Goal: Information Seeking & Learning: Check status

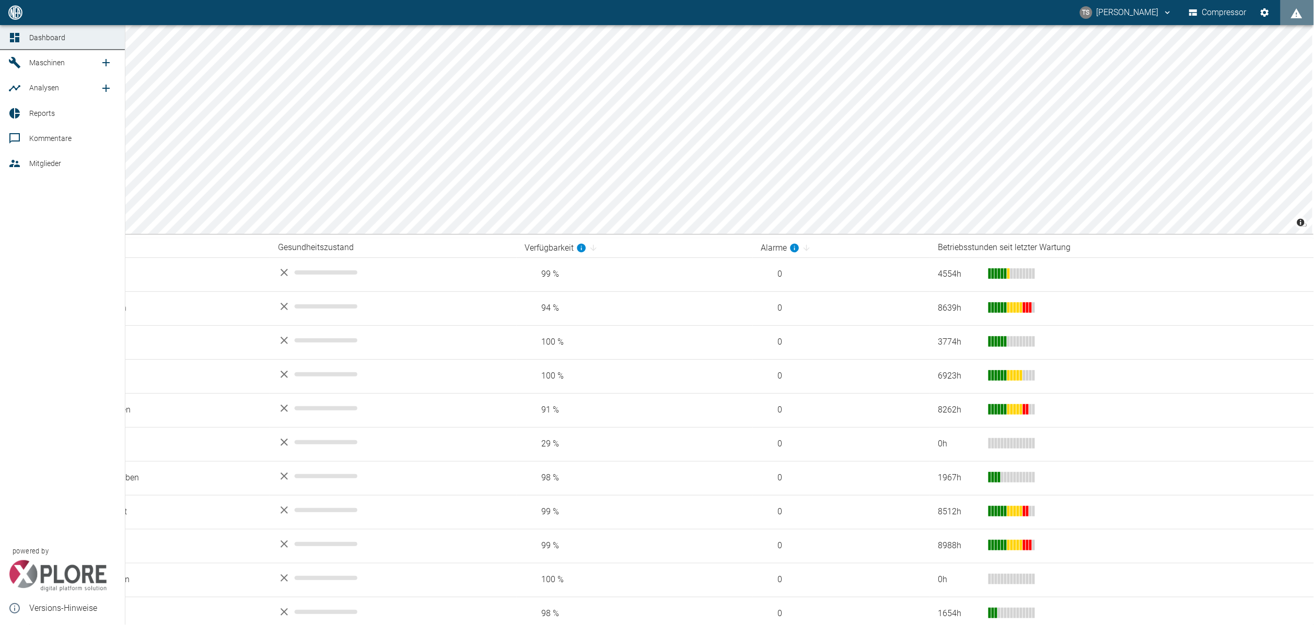
click at [30, 54] on link "Maschinen" at bounding box center [62, 62] width 125 height 25
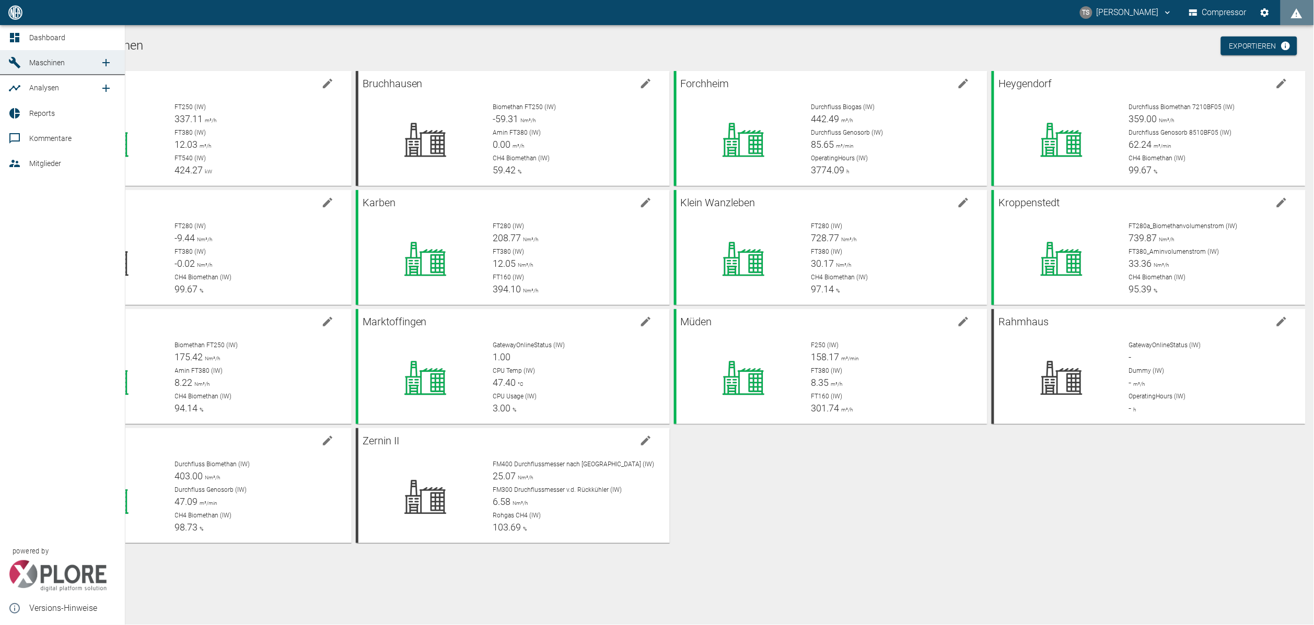
click at [41, 107] on span "Reports" at bounding box center [72, 113] width 87 height 13
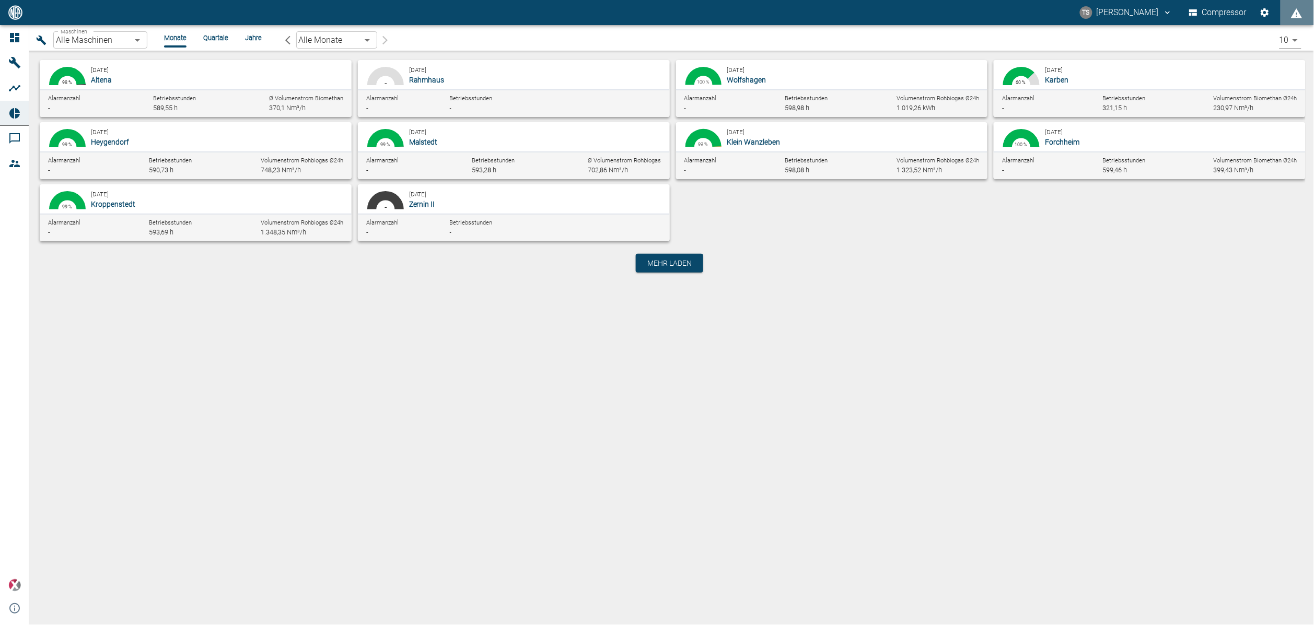
click at [98, 41] on body "TS Timo Streitbürger Compressor Dashboard Maschinen Analysen Reports Kommentare…" at bounding box center [657, 312] width 1314 height 625
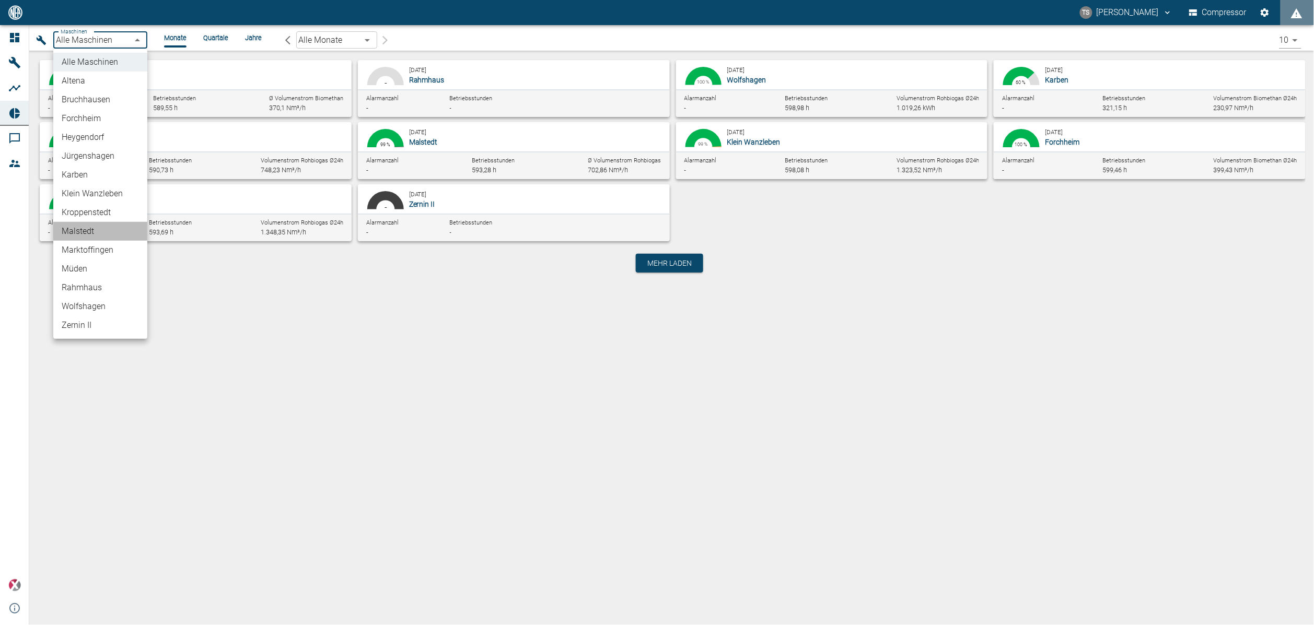
click at [83, 230] on li "Malstedt" at bounding box center [100, 231] width 94 height 19
type input "7747ba40-e576-478b-9025-d024c0c73310"
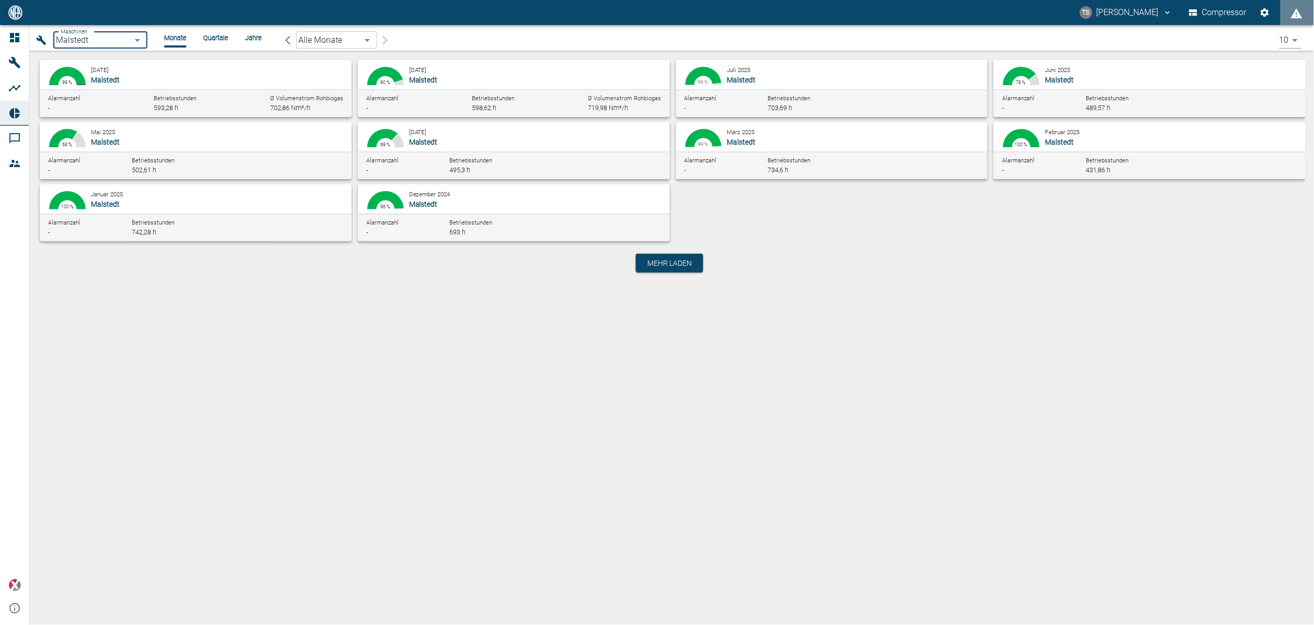
click at [334, 42] on body "TS Timo Streitbürger Compressor Dashboard Maschinen Analysen Reports Kommentare…" at bounding box center [657, 312] width 1314 height 625
click at [329, 99] on li "[DATE]" at bounding box center [336, 99] width 81 height 19
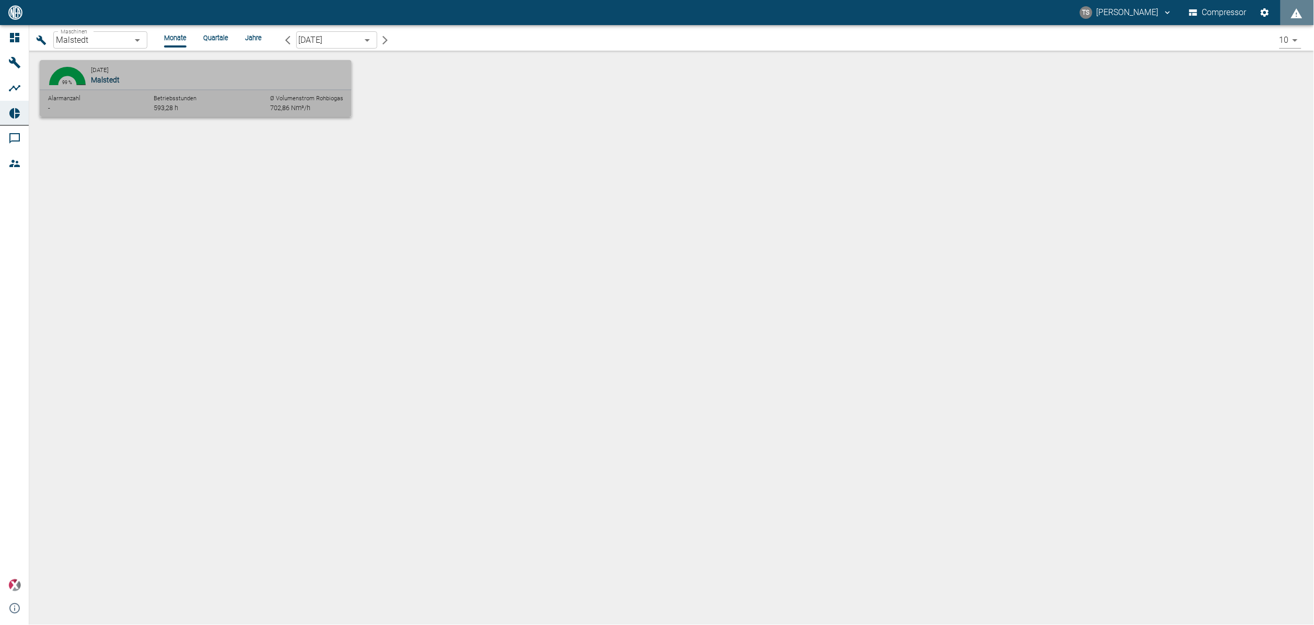
click at [157, 66] on div "September 2025 Malstedt" at bounding box center [217, 74] width 253 height 21
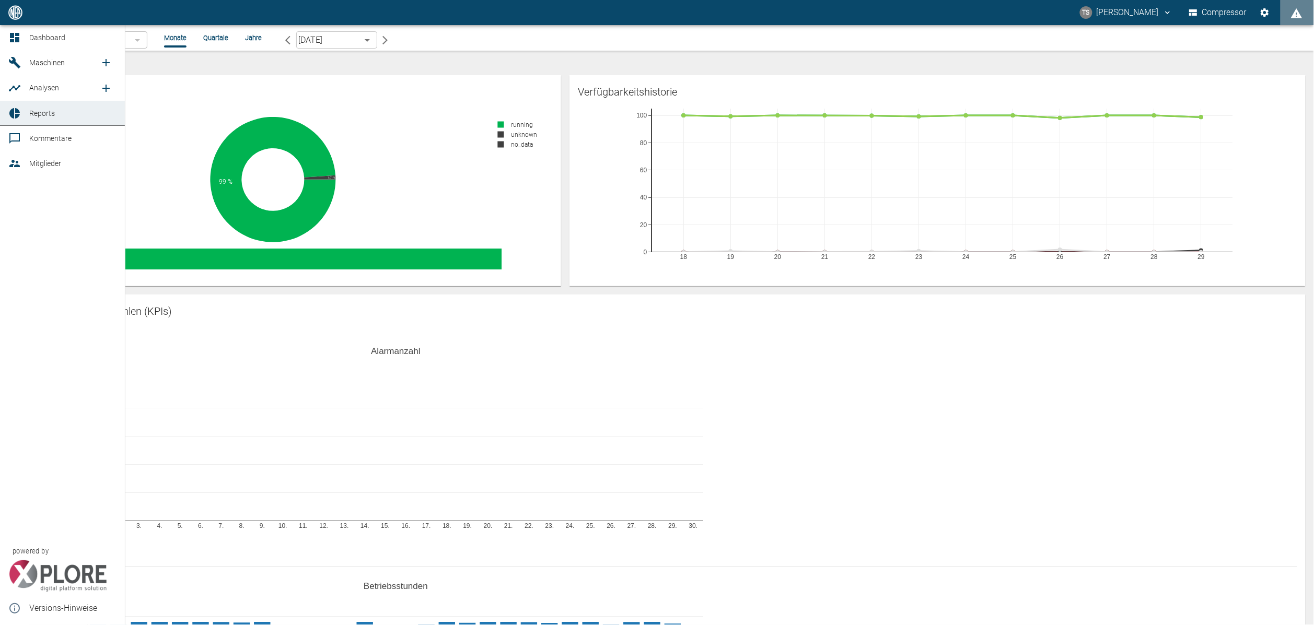
click at [27, 59] on link "Maschinen" at bounding box center [62, 62] width 125 height 25
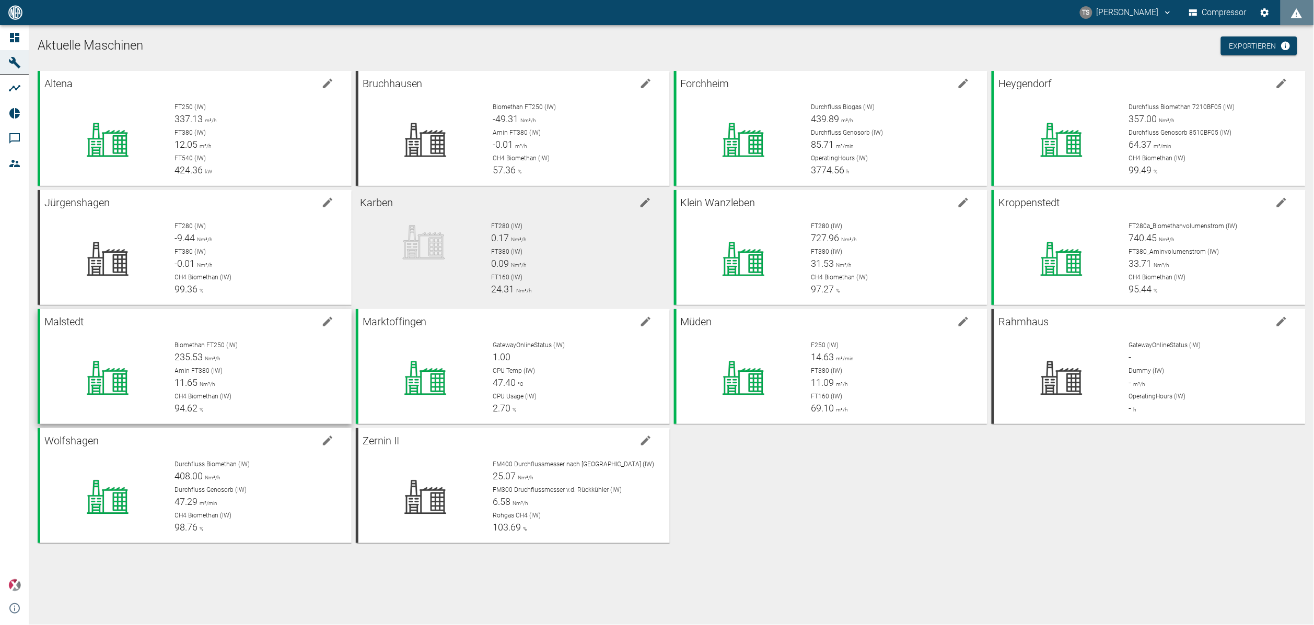
click at [207, 309] on div "CH4 Biomethan (IW) 94.62 %" at bounding box center [259, 404] width 168 height 24
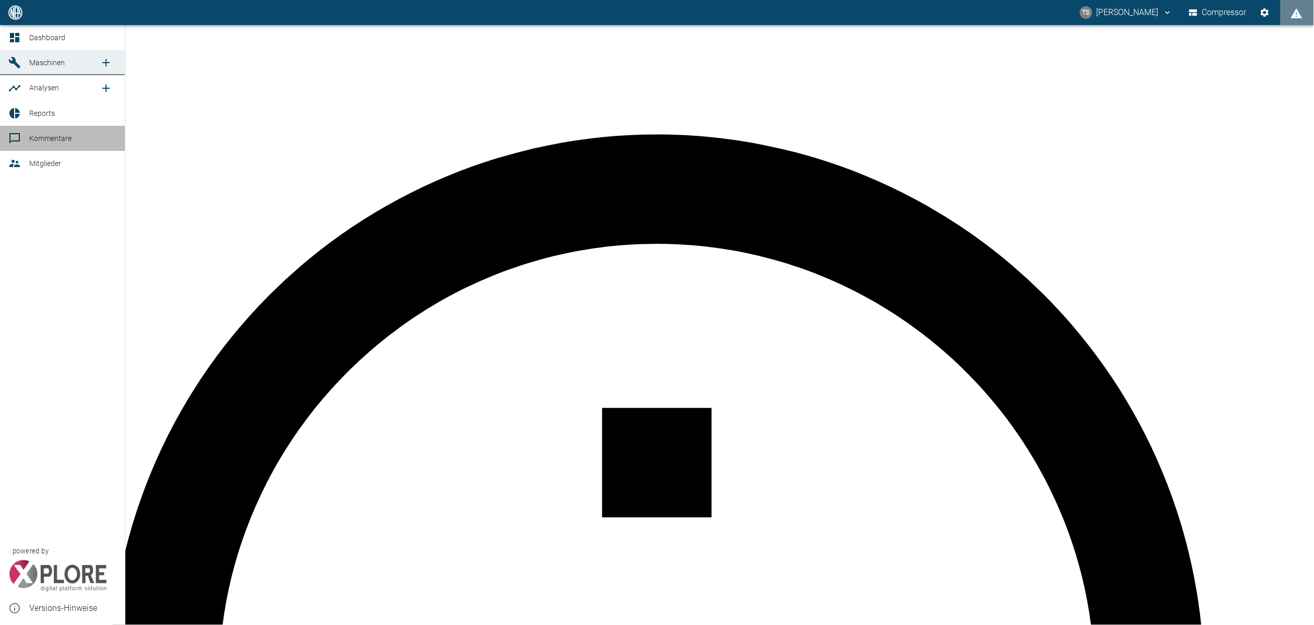
click at [9, 148] on link "Kommentare" at bounding box center [62, 138] width 125 height 25
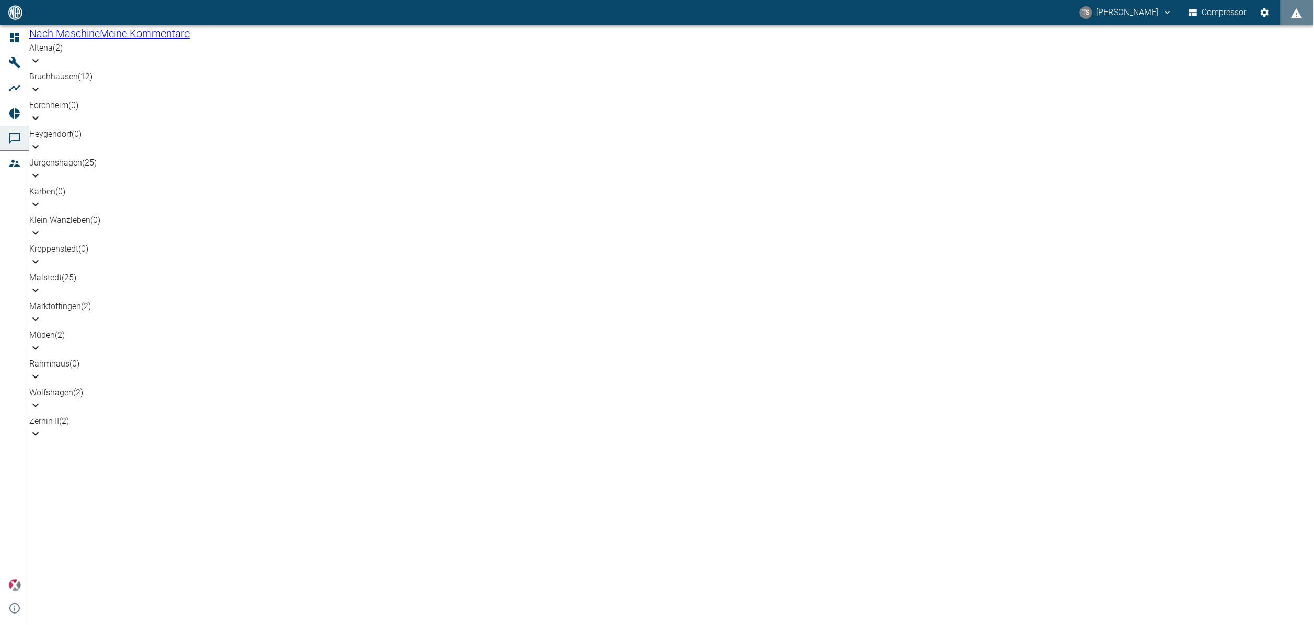
click at [87, 283] on div "Malstedt (25)" at bounding box center [671, 286] width 1285 height 29
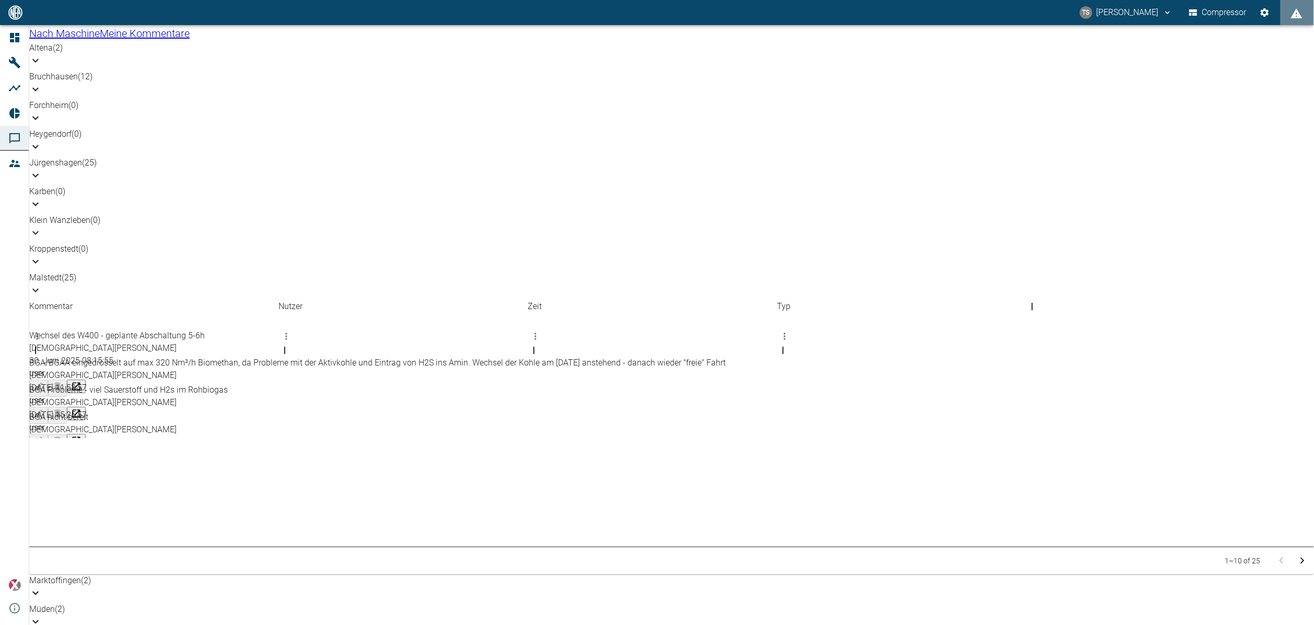
click at [105, 284] on div "Malstedt (25)" at bounding box center [671, 278] width 1285 height 13
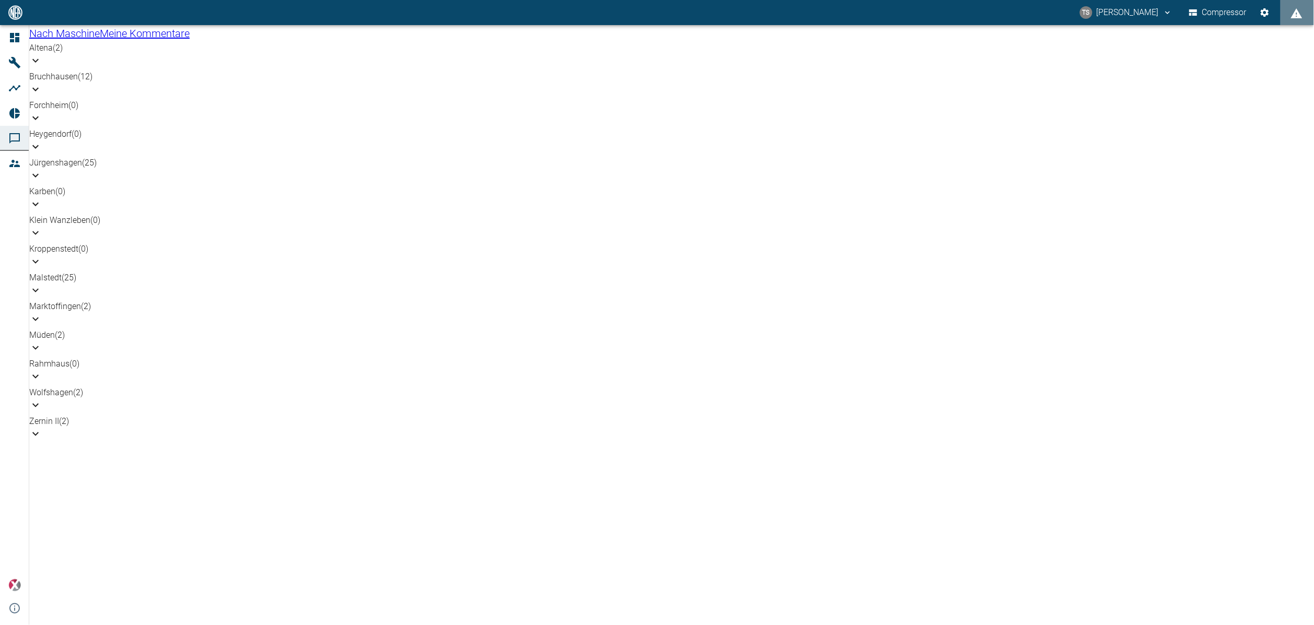
click at [95, 99] on div "Bruchhausen (12)" at bounding box center [671, 85] width 1285 height 29
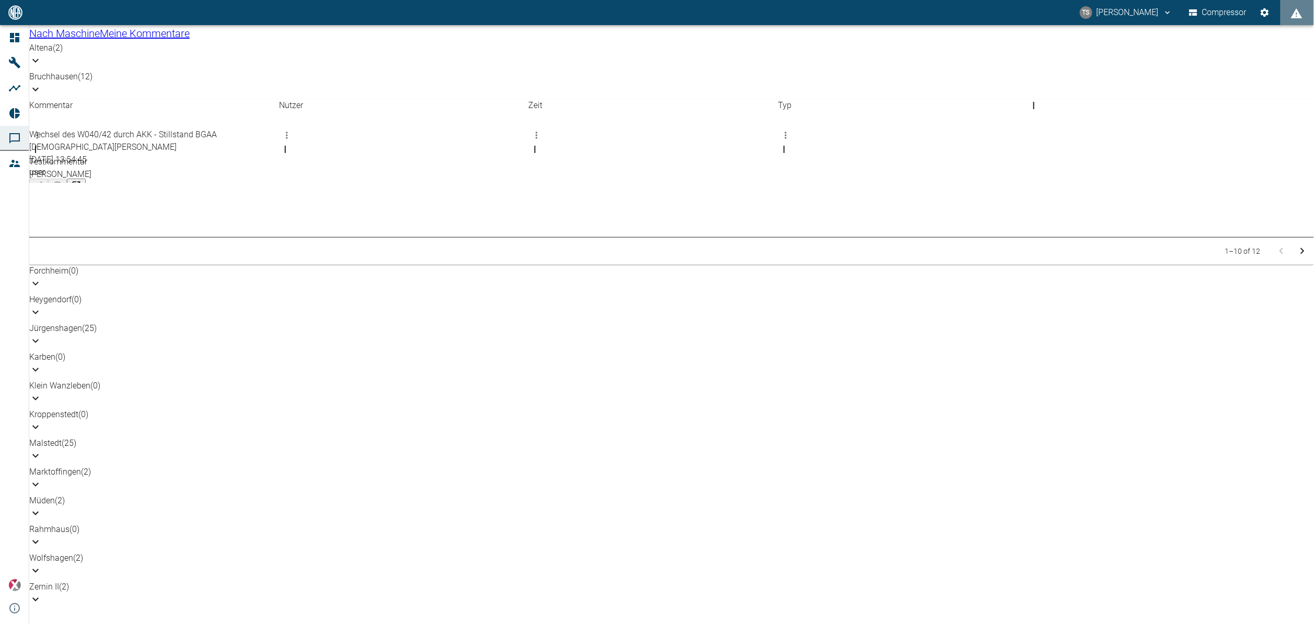
click at [95, 83] on p "Bruchhausen (12)" at bounding box center [671, 77] width 1285 height 13
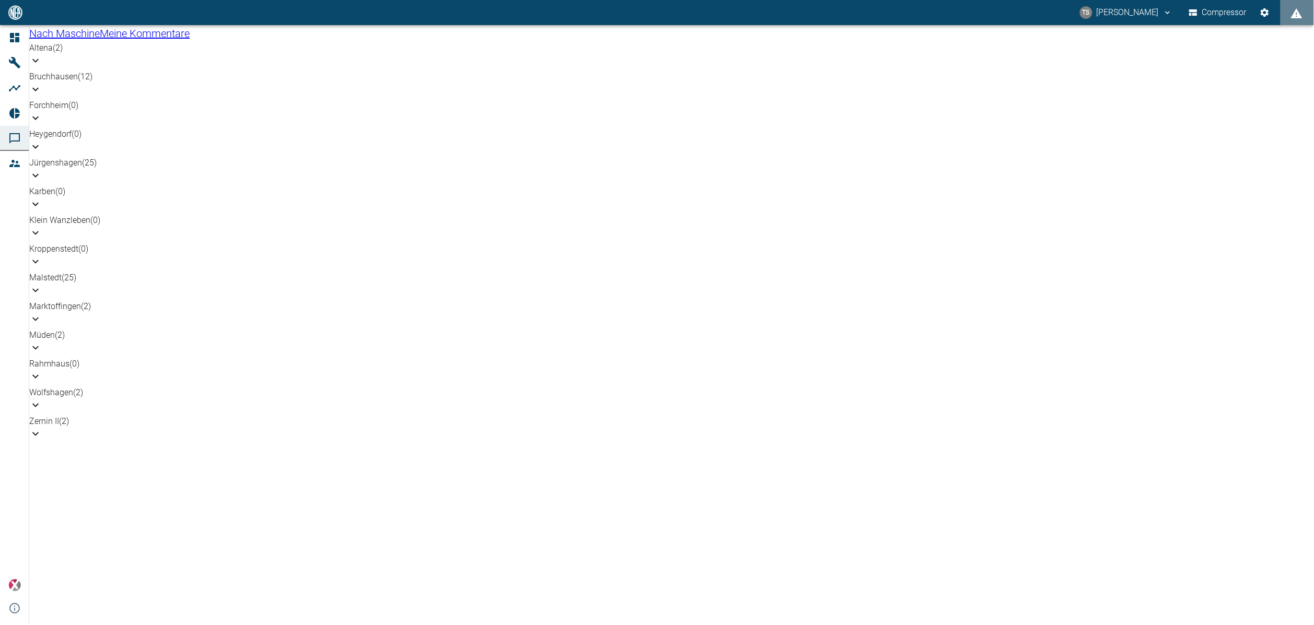
click at [94, 169] on p "Jürgenshagen (25)" at bounding box center [671, 163] width 1285 height 13
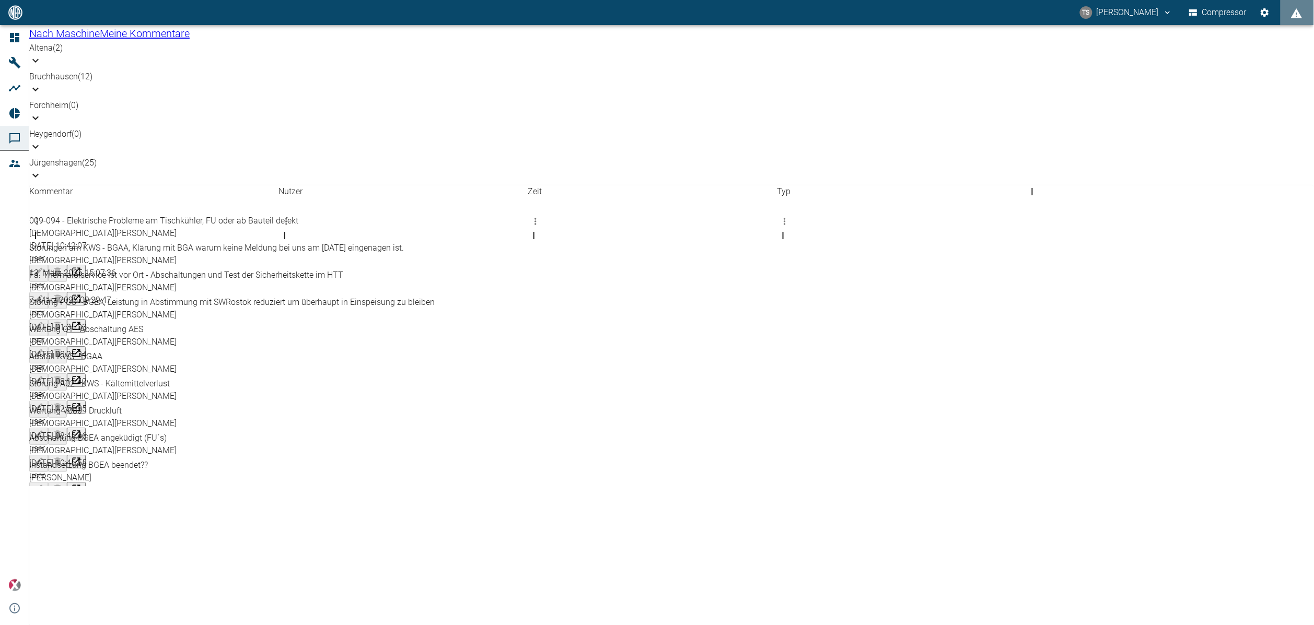
click at [94, 185] on div "Jürgenshagen (25)" at bounding box center [671, 171] width 1285 height 29
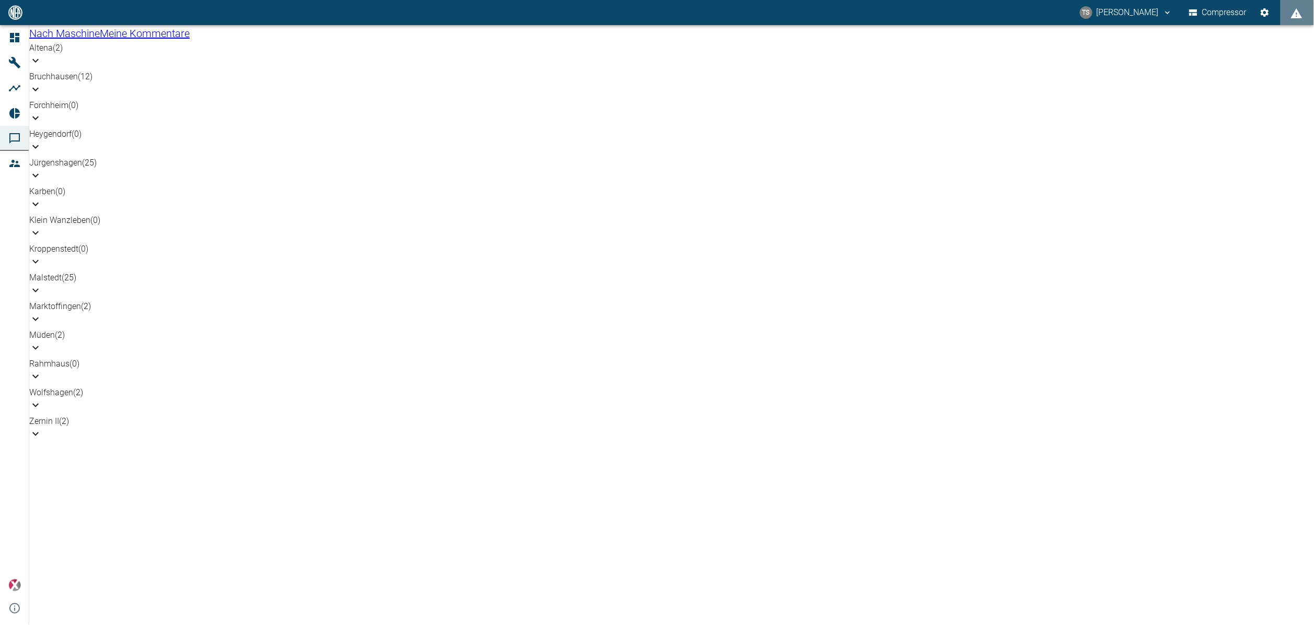
click at [115, 71] on div "Altena (2)" at bounding box center [671, 56] width 1285 height 29
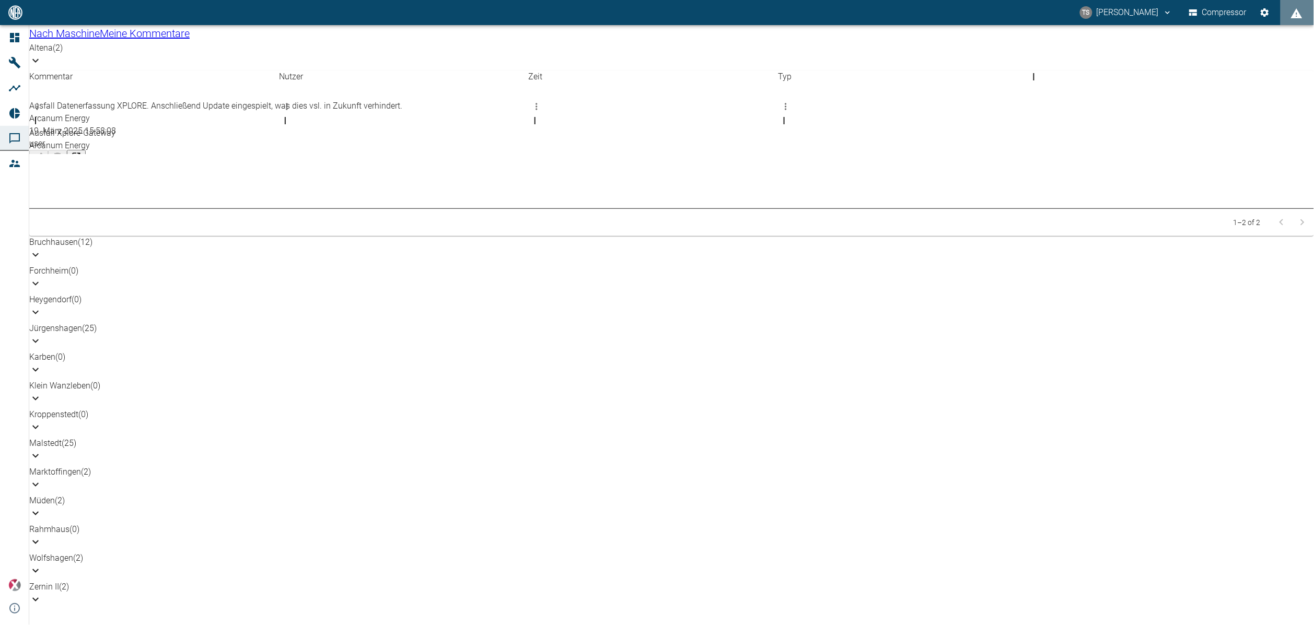
click at [115, 54] on div "Altena (2)" at bounding box center [671, 48] width 1285 height 13
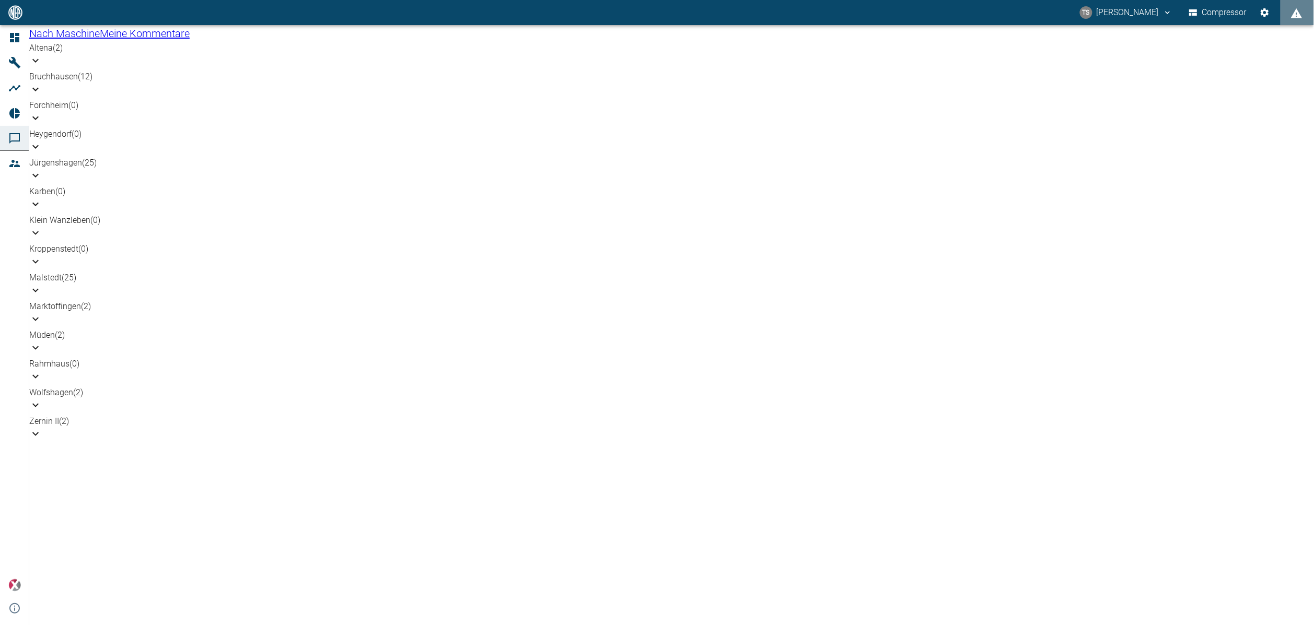
click at [83, 309] on div "Rahmhaus (0)" at bounding box center [671, 372] width 1285 height 29
click at [85, 309] on div "Müden (2)" at bounding box center [671, 335] width 1285 height 13
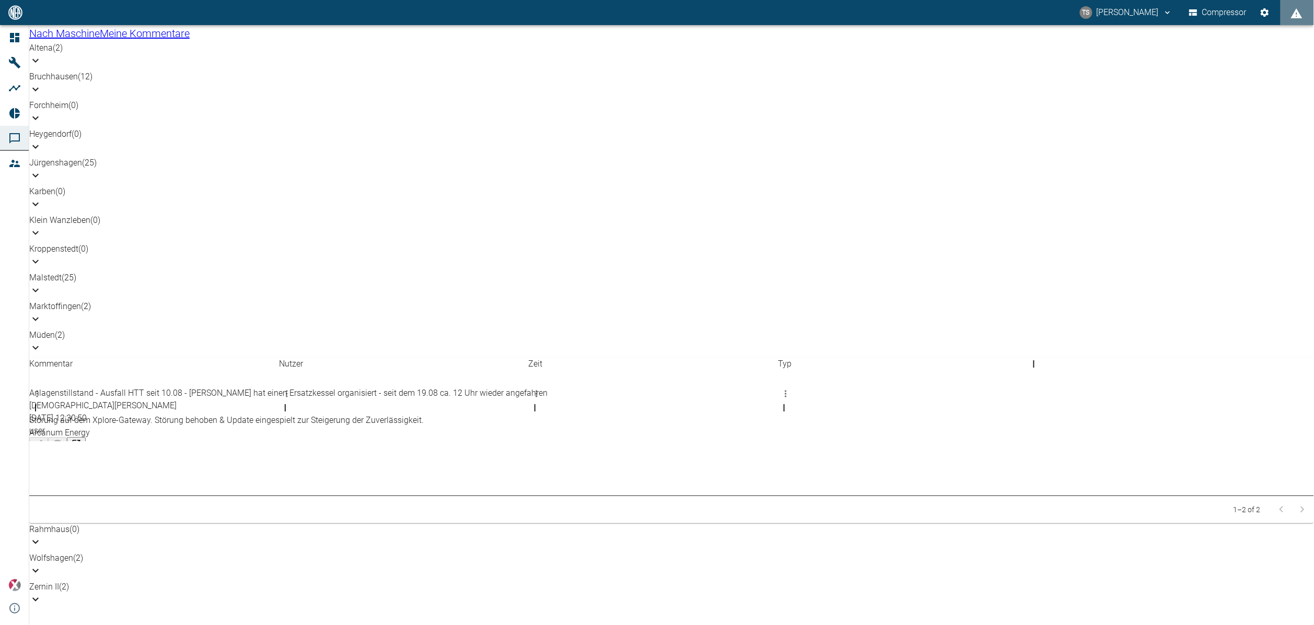
click at [85, 309] on div "Müden (2)" at bounding box center [671, 335] width 1285 height 13
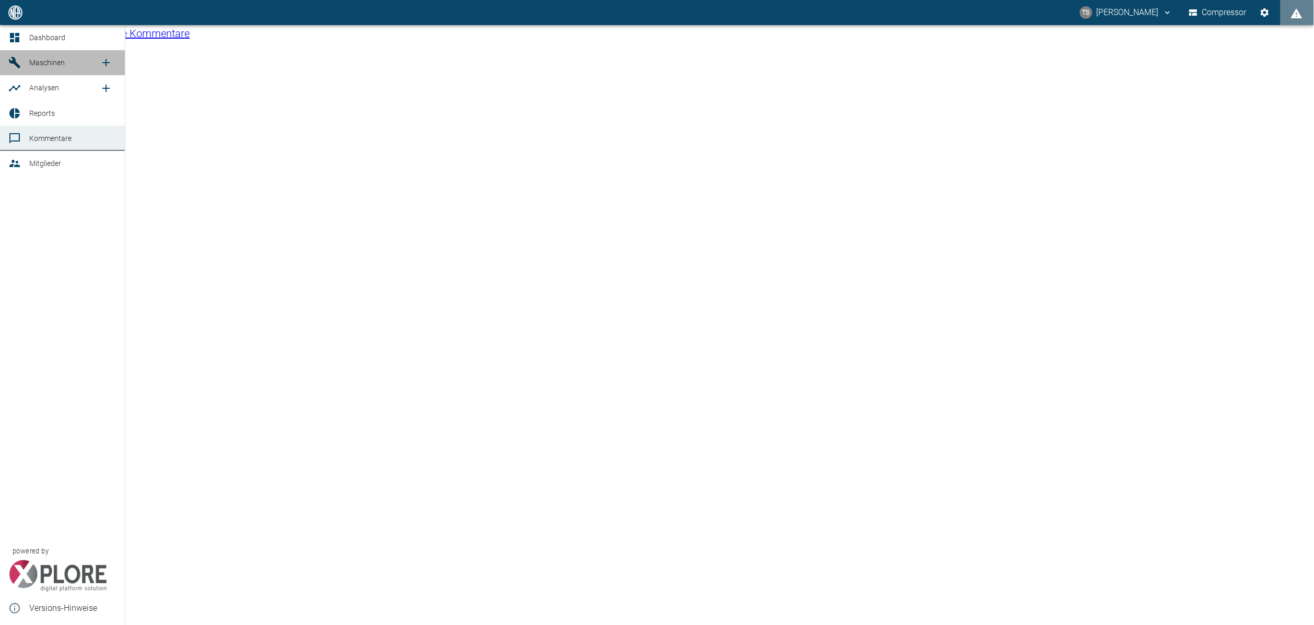
click at [50, 66] on span "Maschinen" at bounding box center [47, 63] width 36 height 8
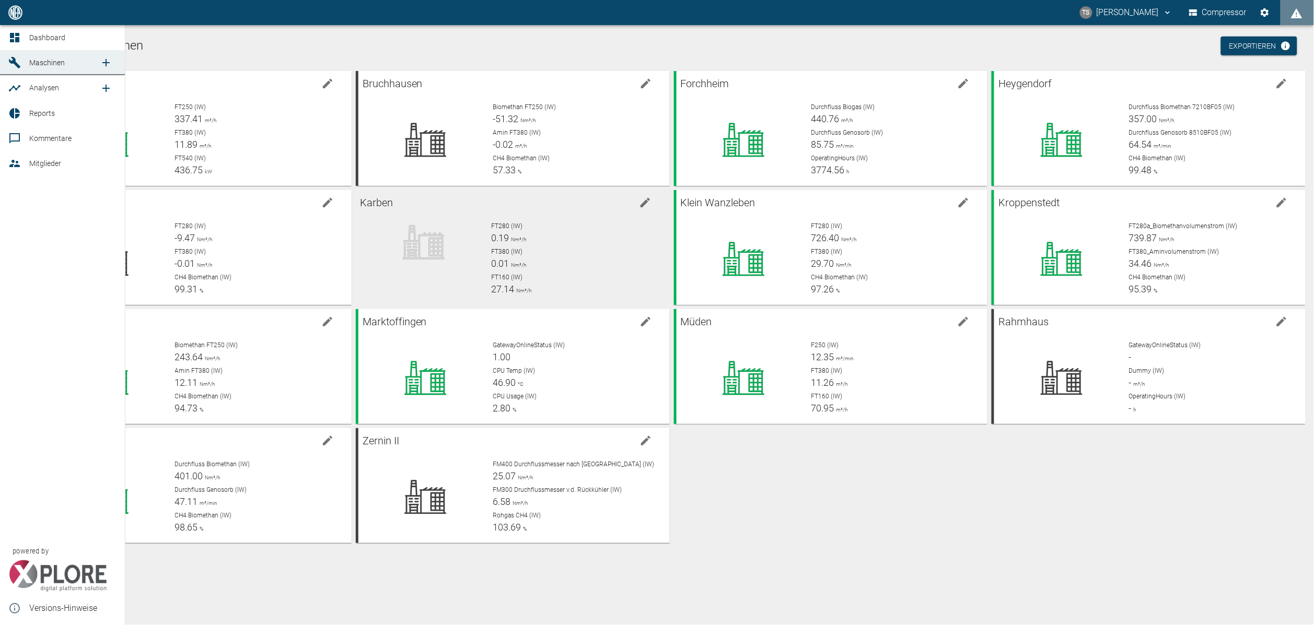
click at [15, 116] on icon at bounding box center [14, 113] width 10 height 10
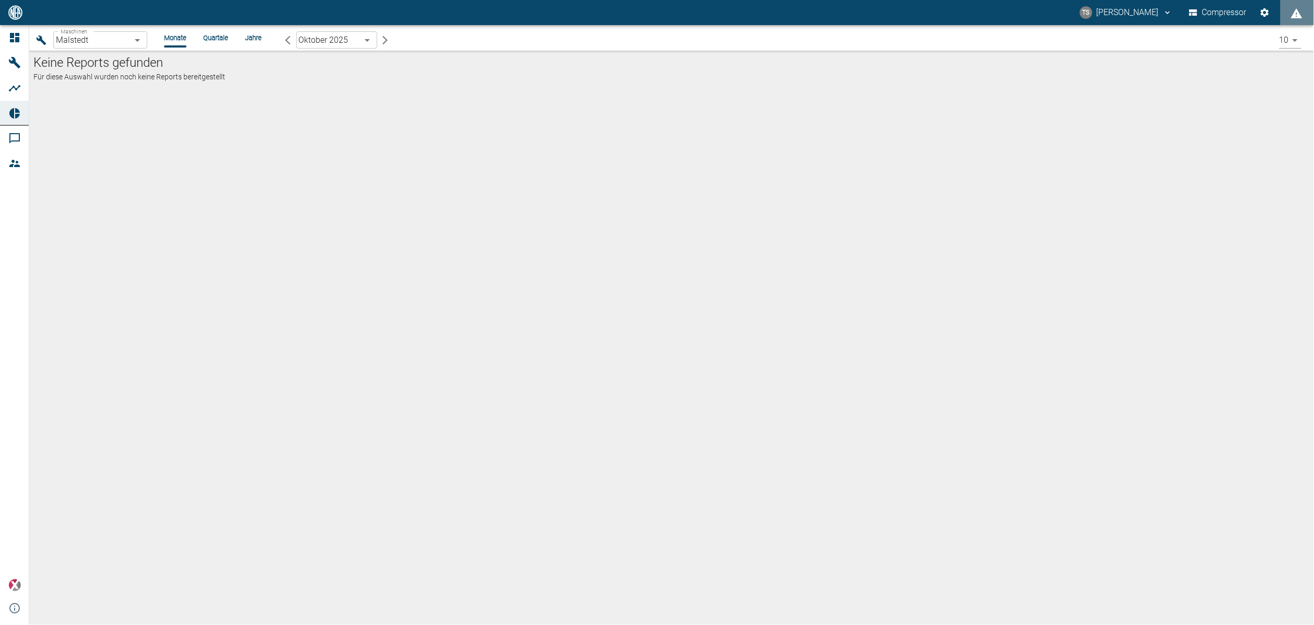
click at [136, 33] on body "TS Timo Streitbürger Compressor Dashboard Maschinen Analysen Reports Kommentare…" at bounding box center [657, 312] width 1314 height 625
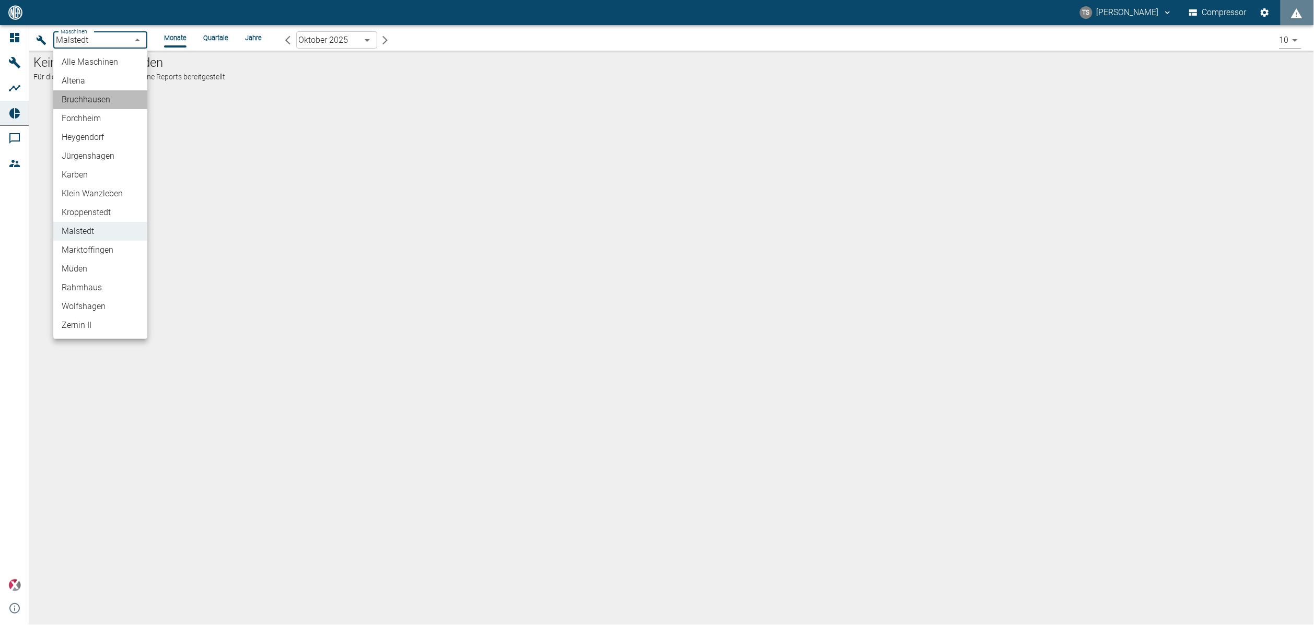
click at [117, 100] on li "Bruchhausen" at bounding box center [100, 99] width 94 height 19
type input "af7d40c2-c812-4a17-a281-d871ce7187b0"
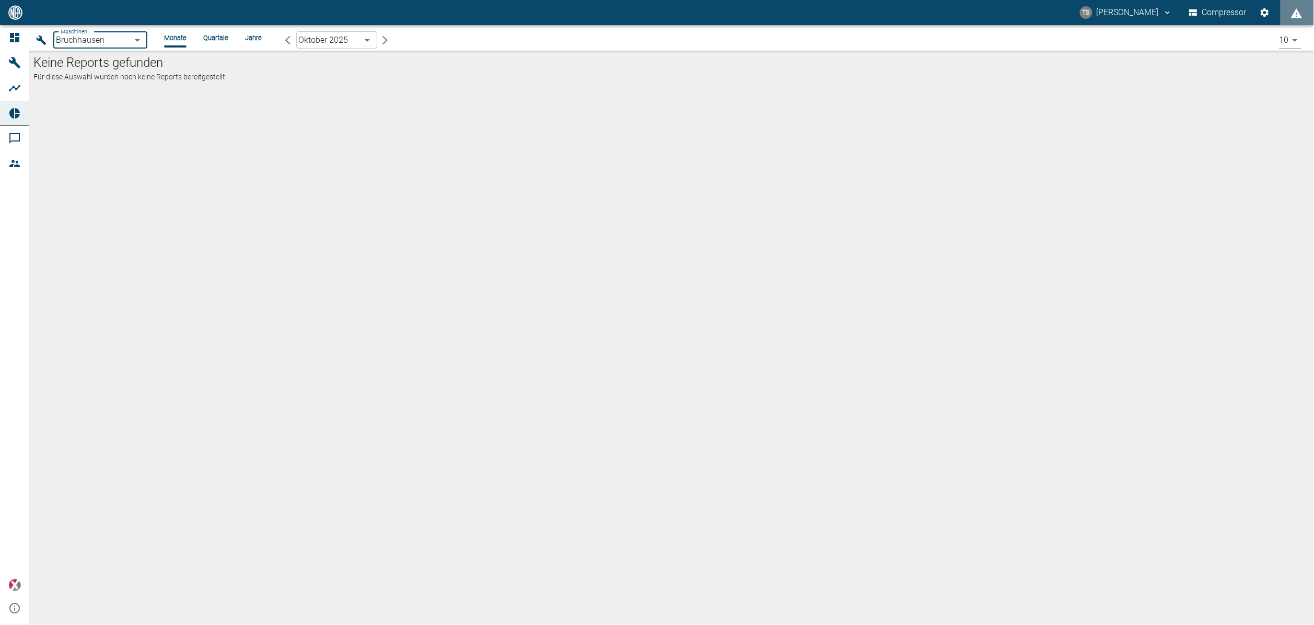
click at [337, 45] on body "TS Timo Streitbürger Compressor Dashboard Maschinen Analysen Reports Kommentare…" at bounding box center [657, 312] width 1314 height 625
click at [324, 107] on li "[DATE]" at bounding box center [336, 99] width 81 height 19
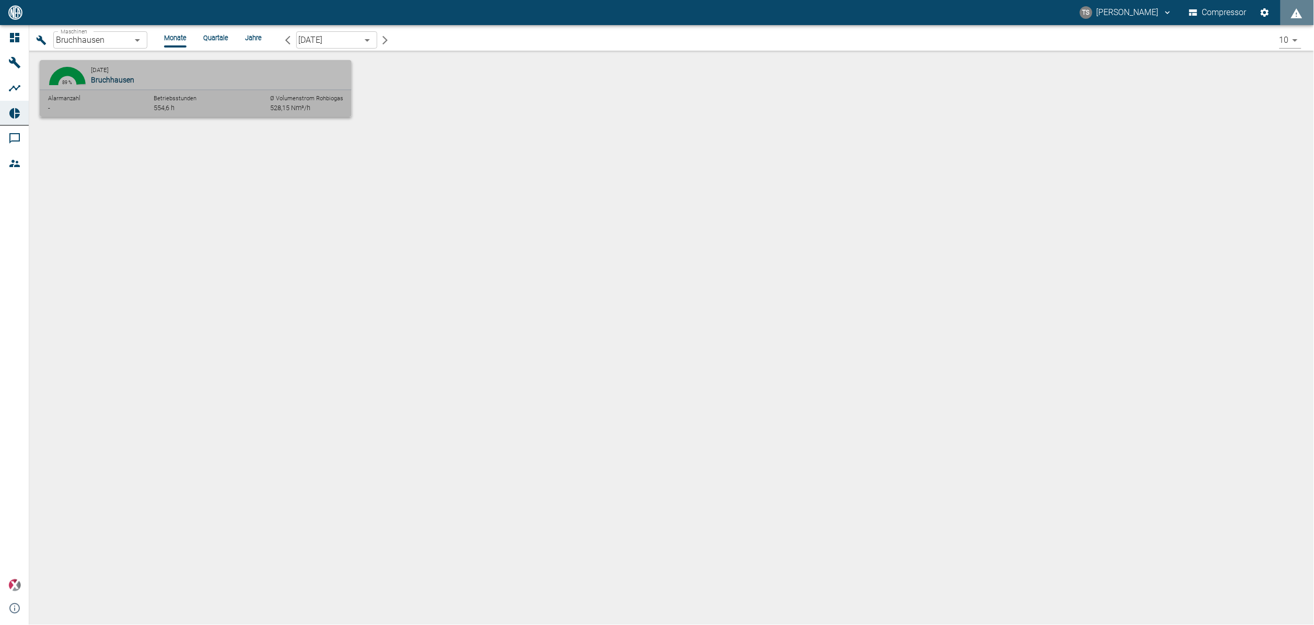
click at [103, 84] on span "Bruchhausen" at bounding box center [112, 80] width 43 height 8
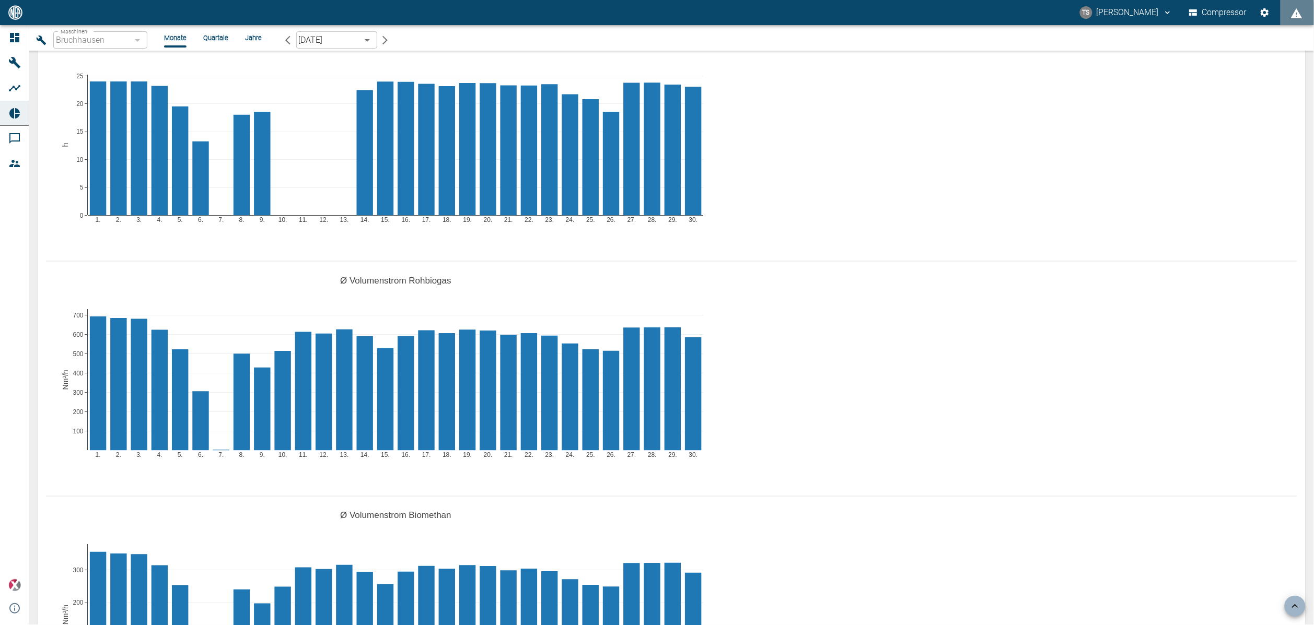
scroll to position [549, 0]
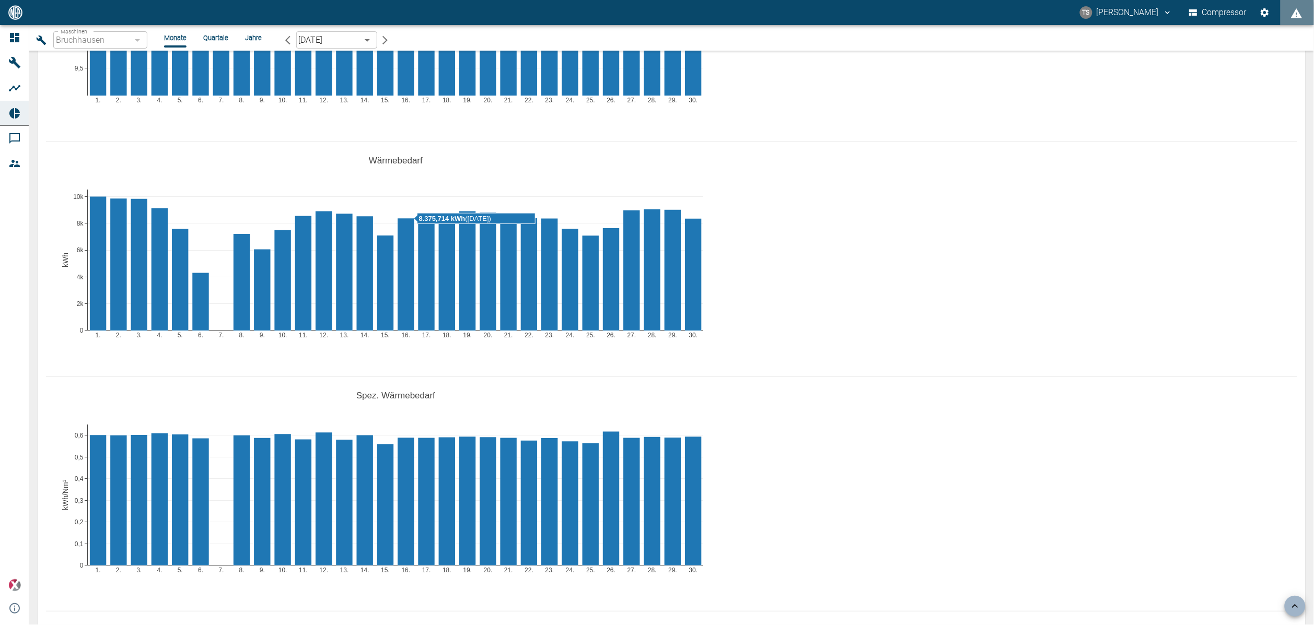
scroll to position [1411, 0]
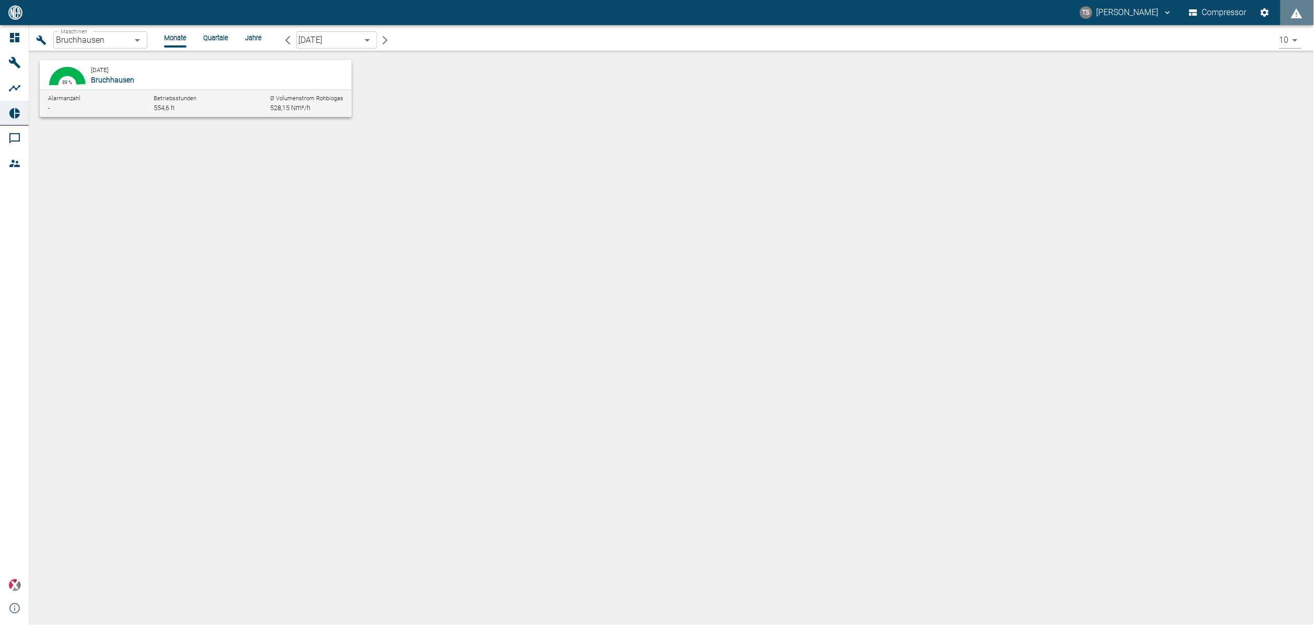
click at [86, 34] on span "Maschinen" at bounding box center [74, 31] width 27 height 6
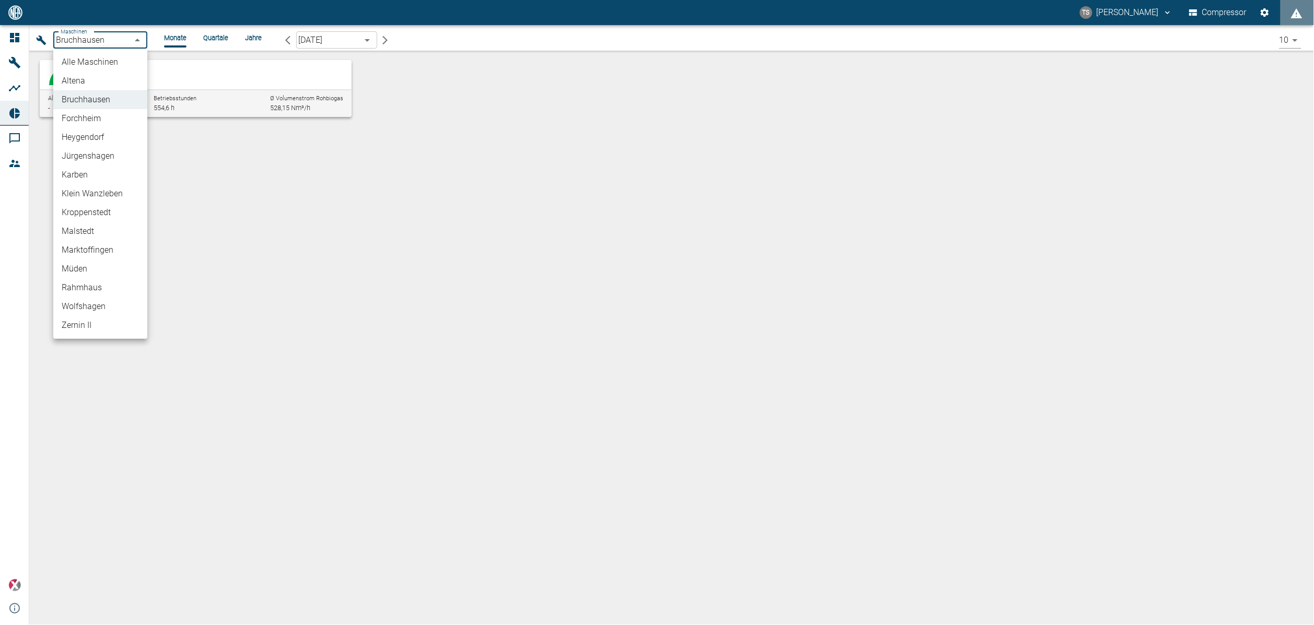
click at [91, 41] on body "TS [PERSON_NAME] Compressor Dashboard Maschinen Analysen Reports Kommentare Mit…" at bounding box center [657, 312] width 1314 height 625
click at [94, 152] on li "Jürgenshagen" at bounding box center [100, 156] width 94 height 19
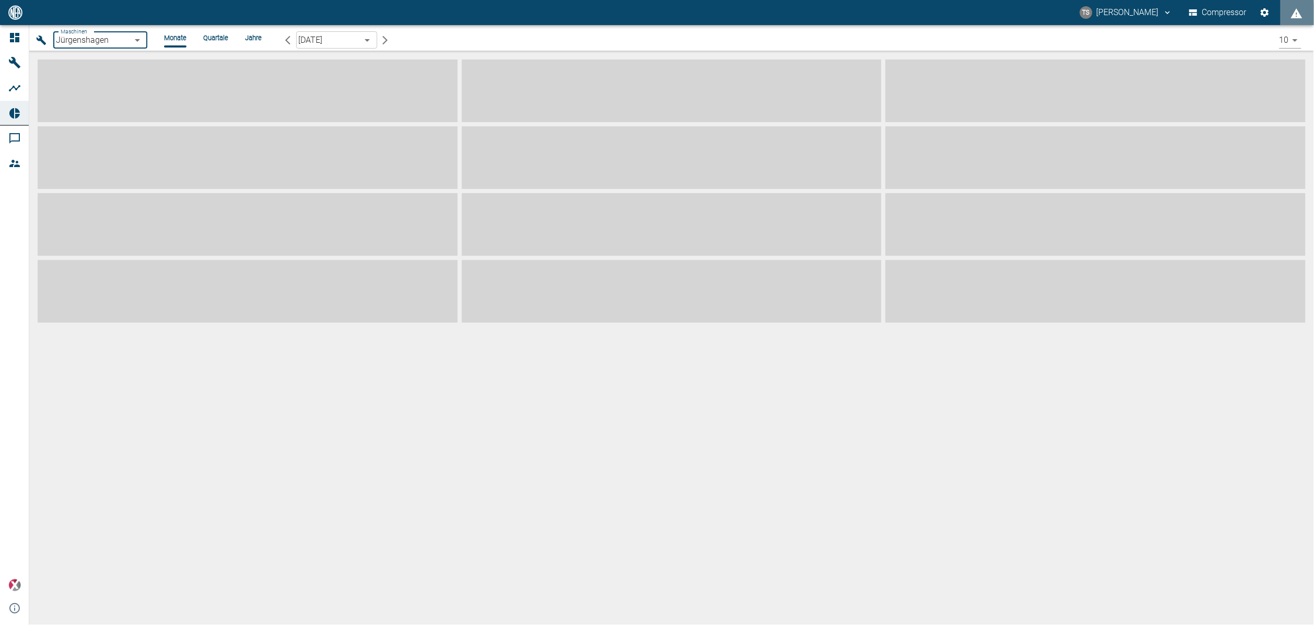
type input "381d891b-1471-48c8-b76d-f56620aafa3d"
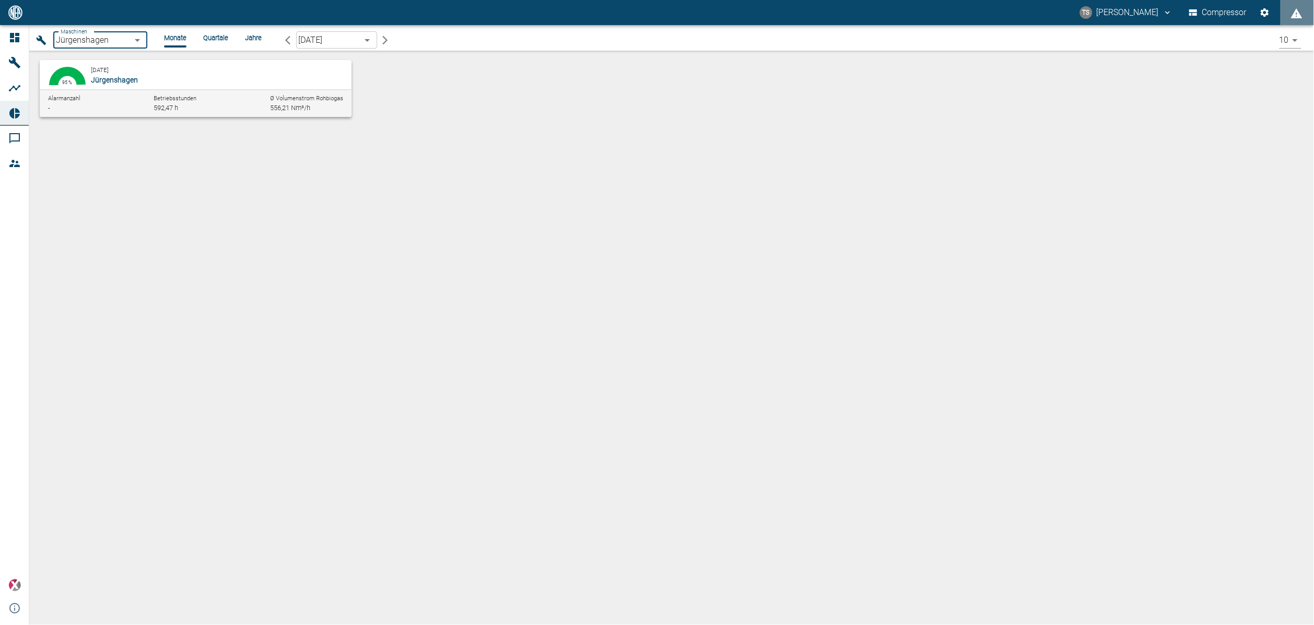
click at [208, 80] on p "Jürgenshagen" at bounding box center [215, 80] width 249 height 10
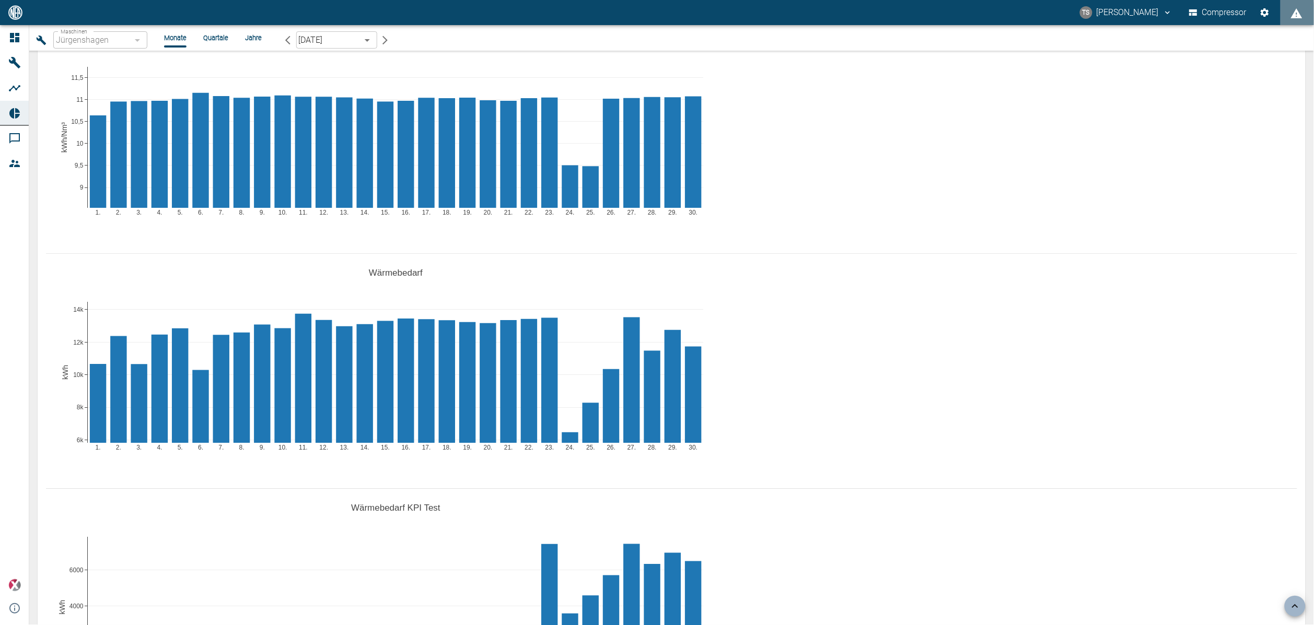
scroll to position [1332, 0]
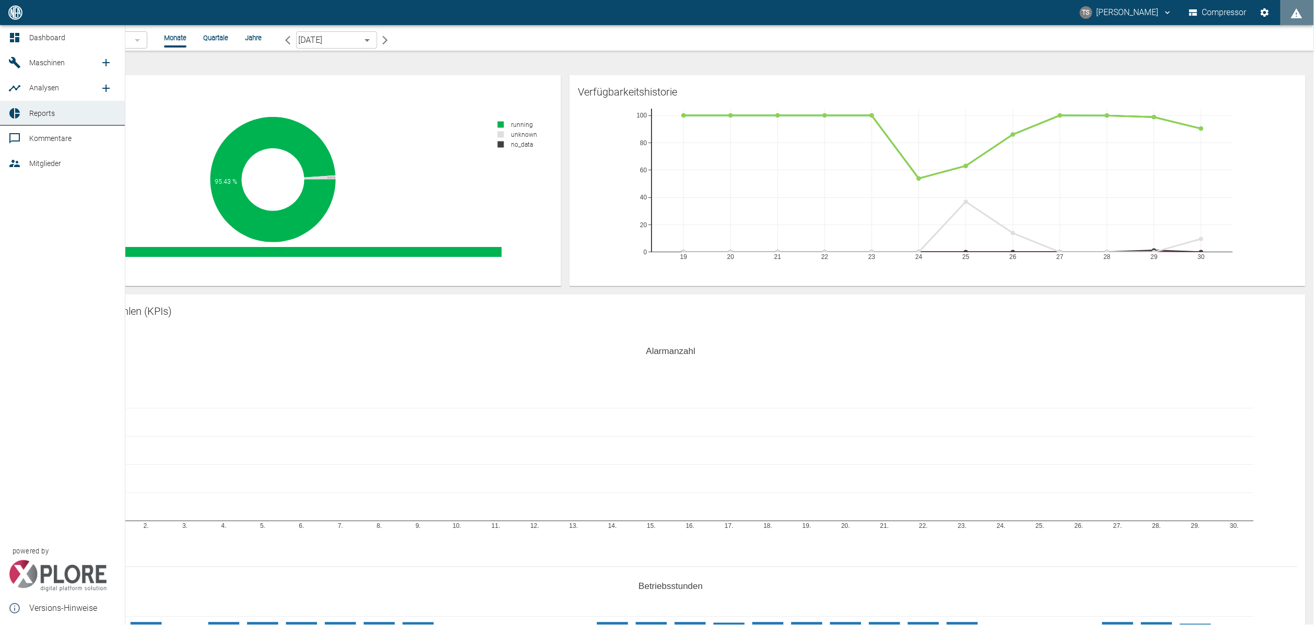
click at [17, 36] on icon at bounding box center [14, 37] width 9 height 9
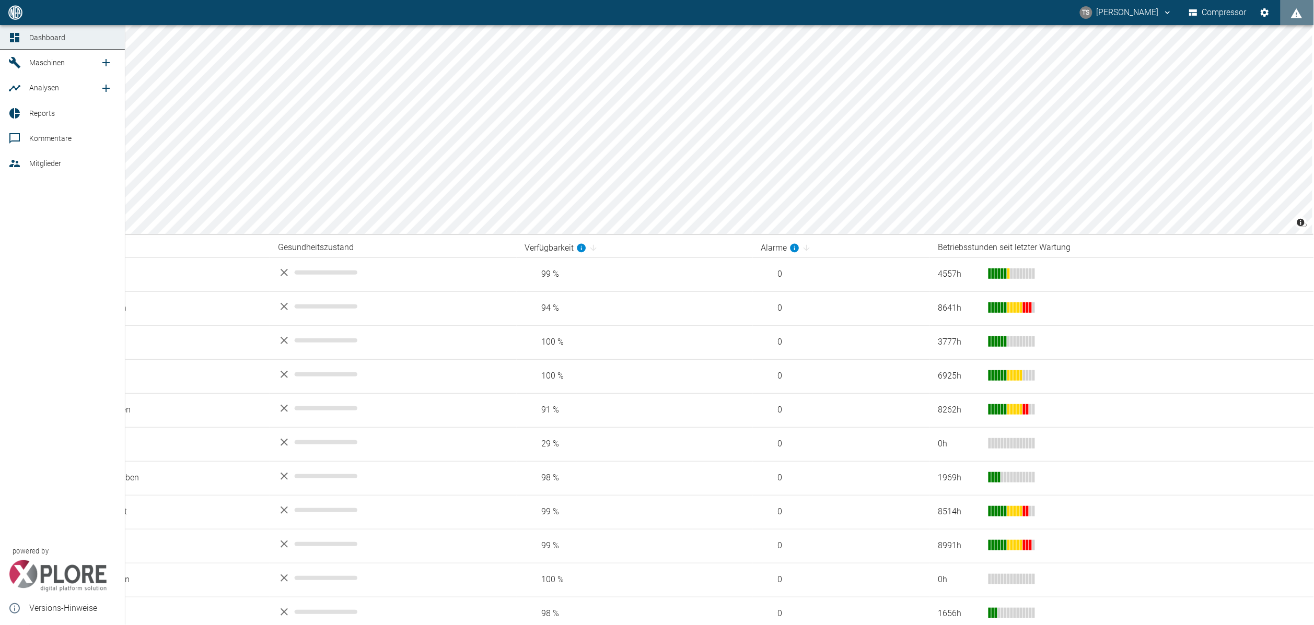
click at [24, 63] on link "Maschinen" at bounding box center [62, 62] width 125 height 25
